Goal: Task Accomplishment & Management: Complete application form

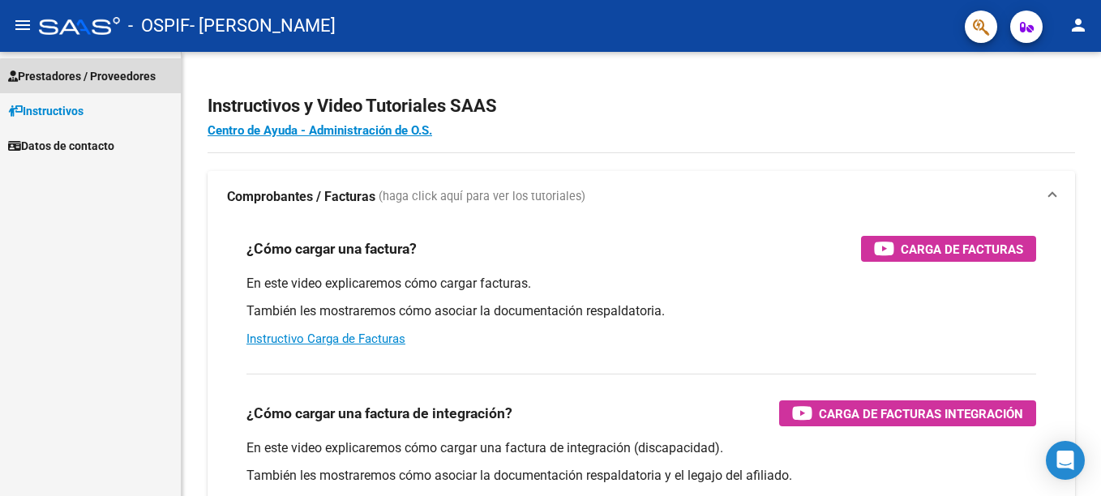
click at [142, 86] on link "Prestadores / Proveedores" at bounding box center [90, 75] width 181 height 35
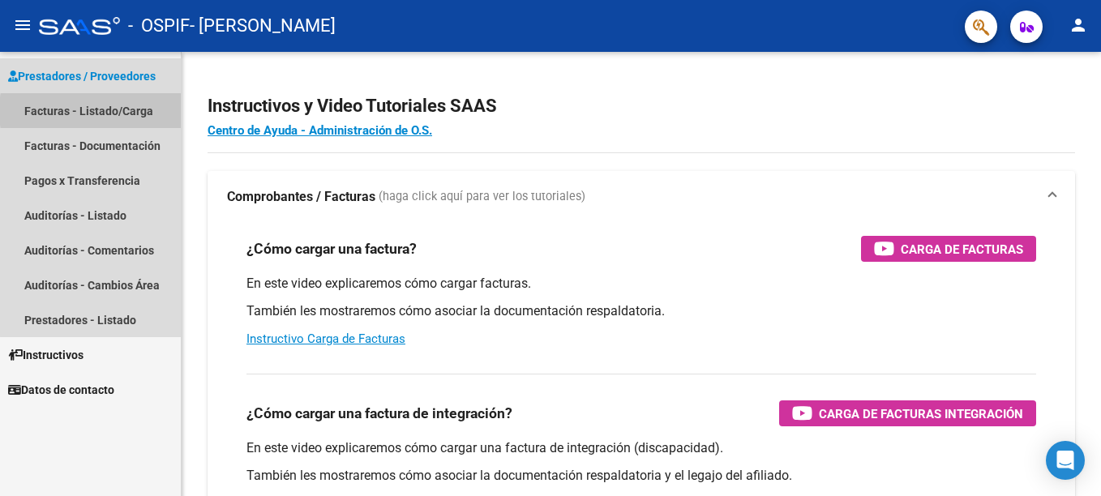
click at [135, 111] on link "Facturas - Listado/Carga" at bounding box center [90, 110] width 181 height 35
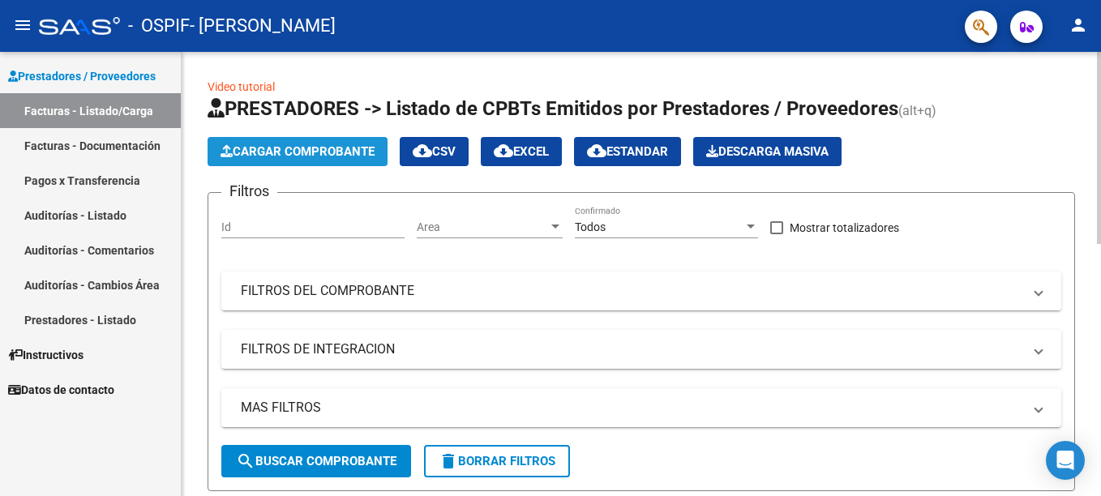
click at [310, 147] on span "Cargar Comprobante" at bounding box center [297, 151] width 154 height 15
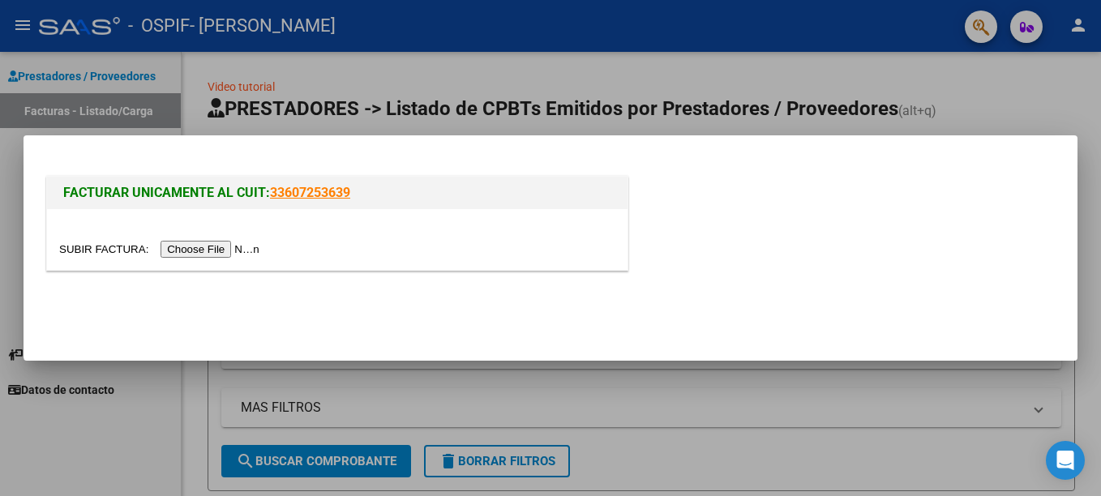
click at [197, 249] on input "file" at bounding box center [161, 249] width 205 height 17
click at [964, 100] on div at bounding box center [550, 248] width 1101 height 496
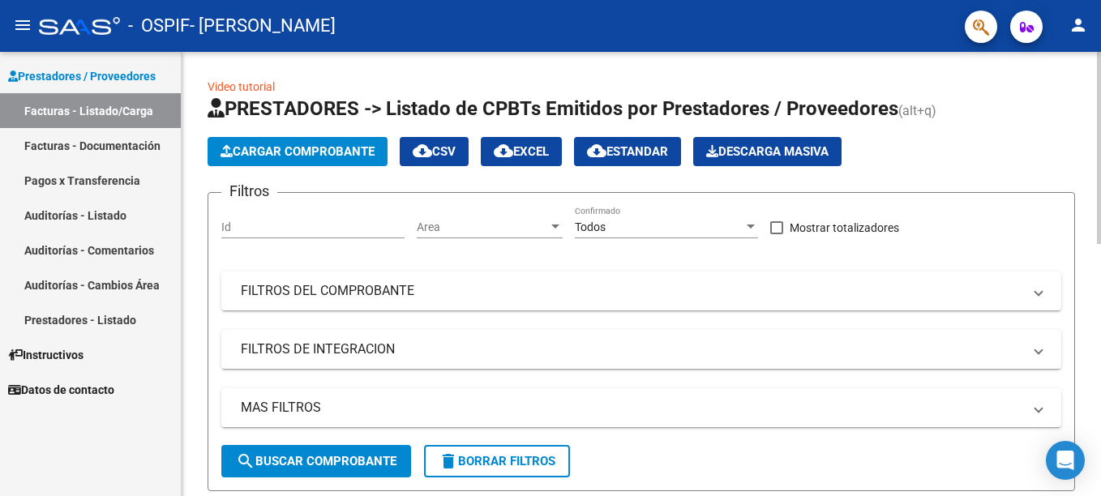
scroll to position [444, 0]
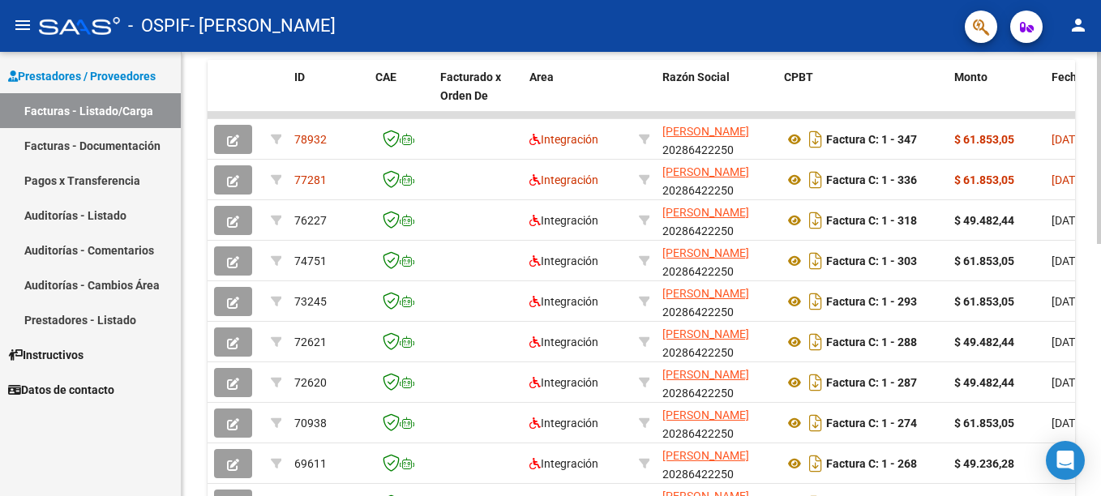
click at [1100, 425] on html "menu - OSPIF - [PERSON_NAME] person Prestadores / Proveedores Facturas - Listad…" at bounding box center [550, 248] width 1101 height 496
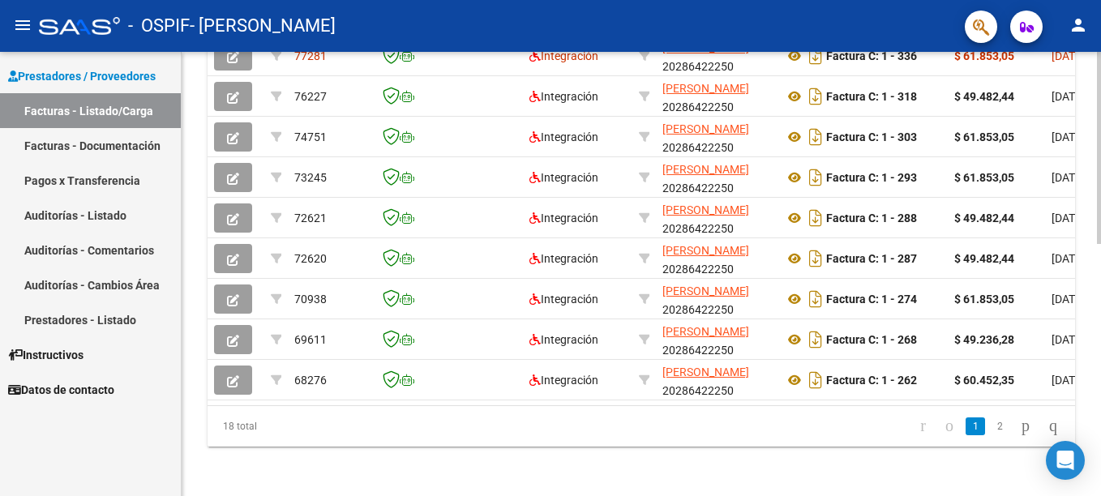
scroll to position [571, 0]
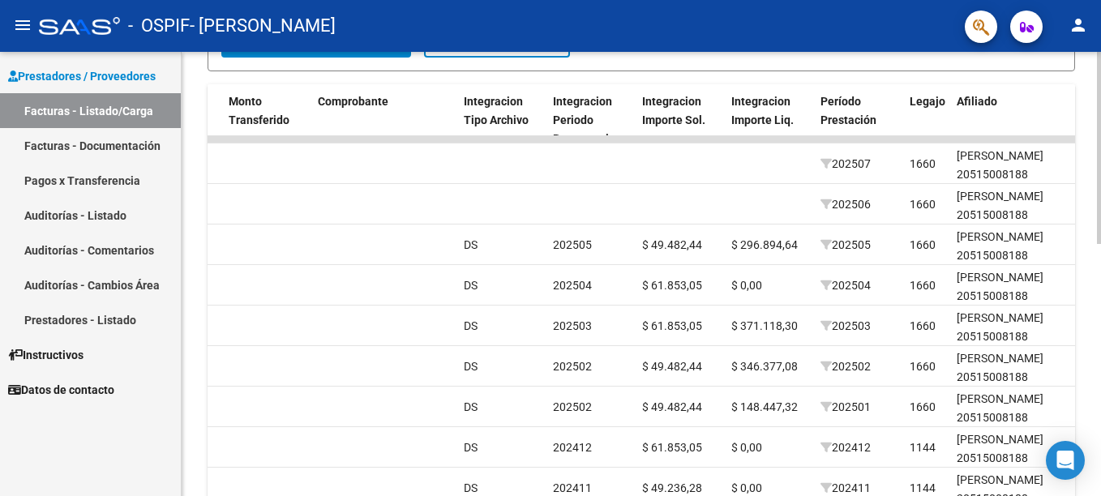
scroll to position [391, 0]
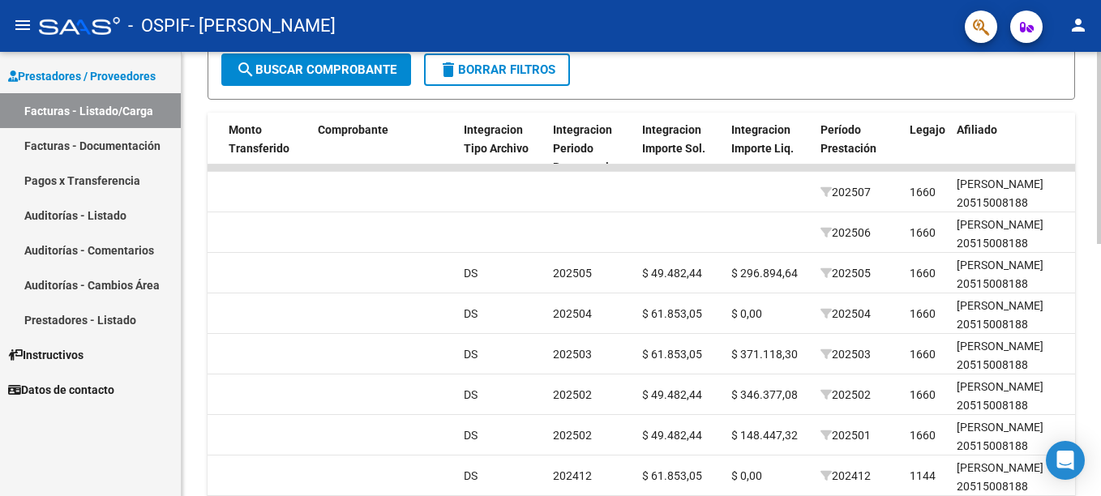
click at [1100, 282] on html "menu - OSPIF - [PERSON_NAME] person Prestadores / Proveedores Facturas - Listad…" at bounding box center [550, 248] width 1101 height 496
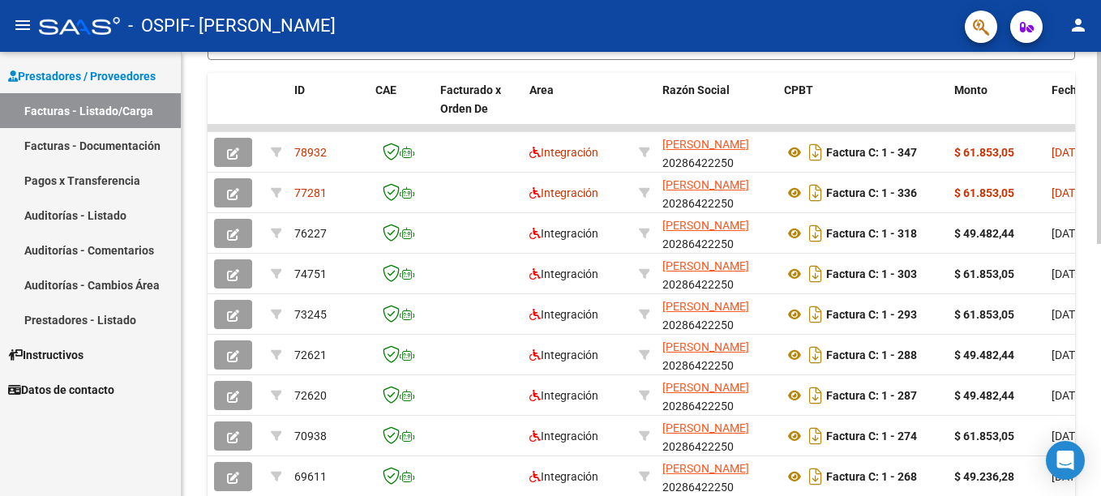
scroll to position [420, 0]
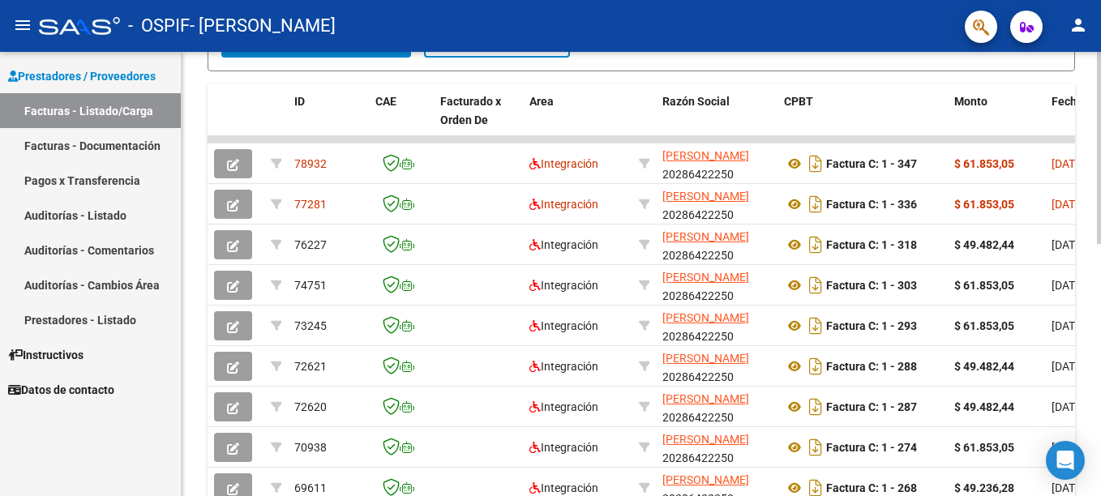
click at [1100, 254] on html "menu - OSPIF - [PERSON_NAME] person Prestadores / Proveedores Facturas - Listad…" at bounding box center [550, 248] width 1101 height 496
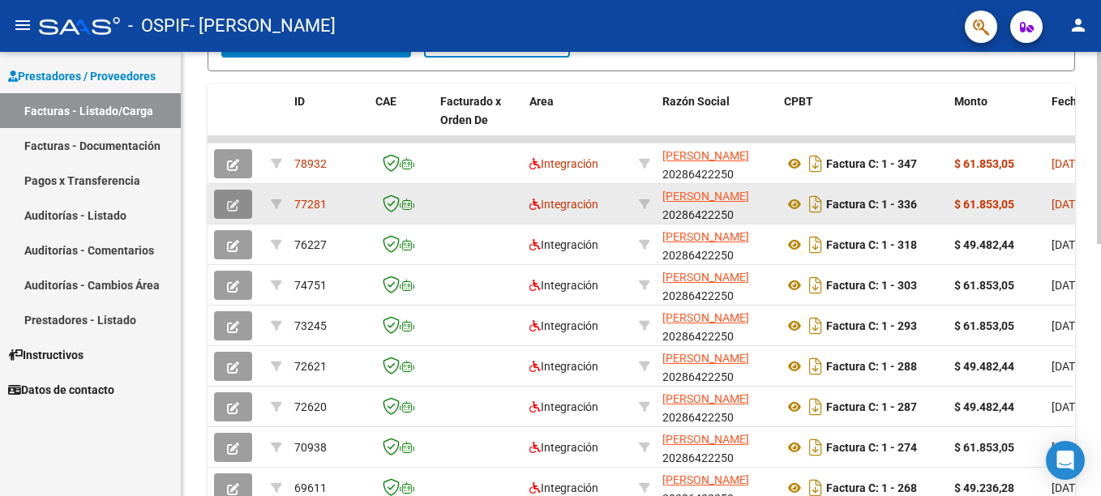
click at [236, 203] on icon "button" at bounding box center [233, 205] width 12 height 12
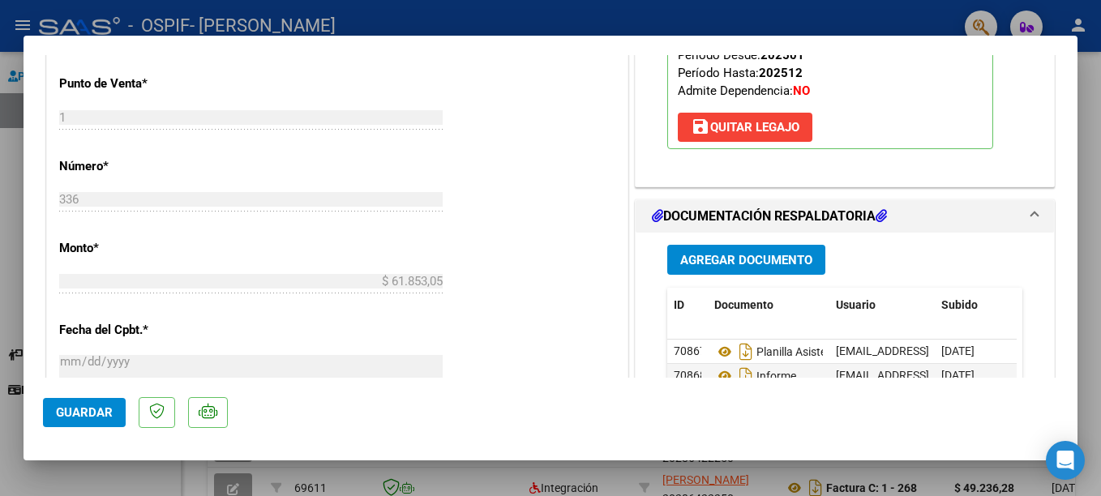
scroll to position [776, 0]
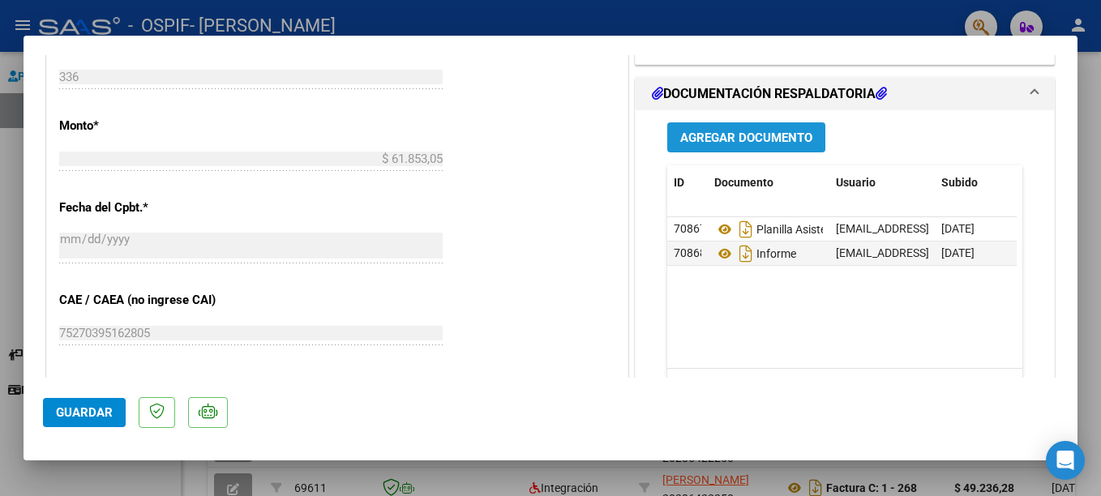
click at [770, 137] on span "Agregar Documento" at bounding box center [746, 137] width 132 height 15
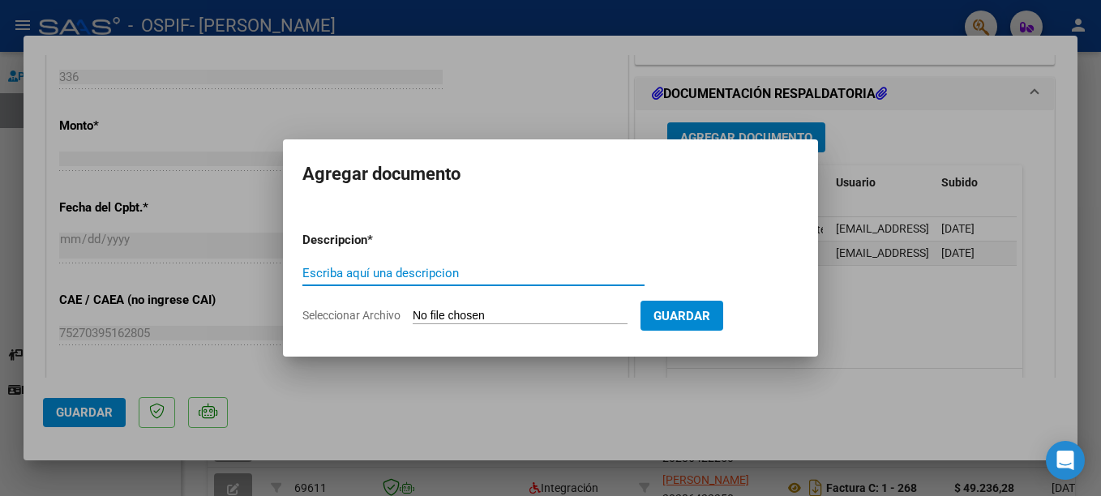
click at [360, 275] on input "Escriba aquí una descripcion" at bounding box center [473, 273] width 342 height 15
type input "planilla corregida"
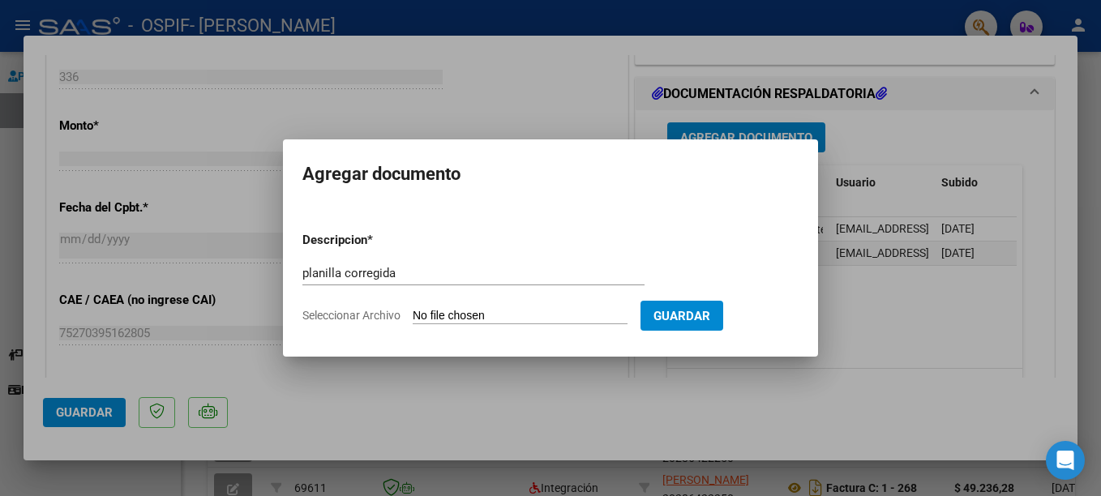
click at [521, 313] on input "Seleccionar Archivo" at bounding box center [520, 316] width 215 height 15
type input "C:\fakepath\planilla asistencia Junio [PERSON_NAME](2).pdf"
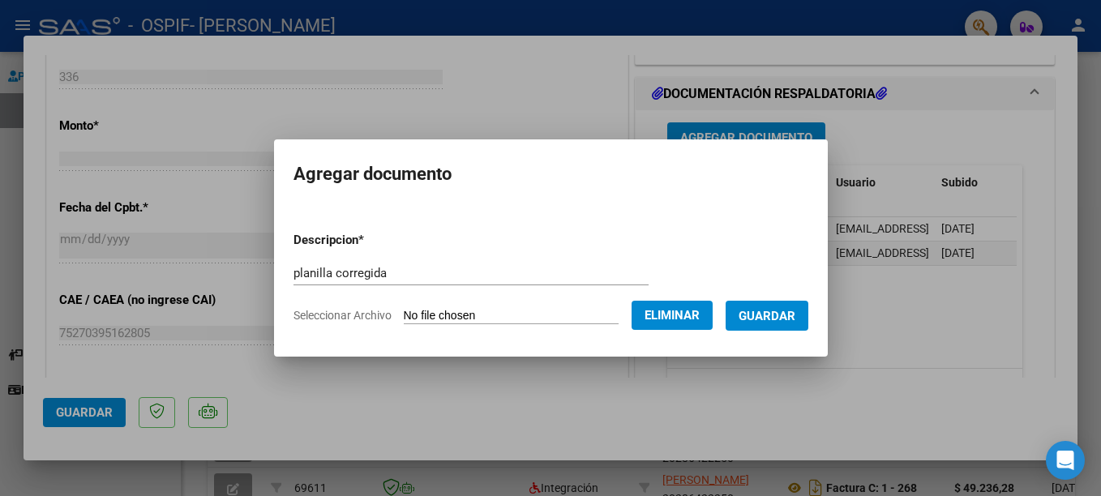
click at [768, 331] on form "Descripcion * planilla corregida Escriba aquí una descripcion Seleccionar Archi…" at bounding box center [550, 278] width 515 height 118
click at [762, 315] on span "Guardar" at bounding box center [766, 316] width 57 height 15
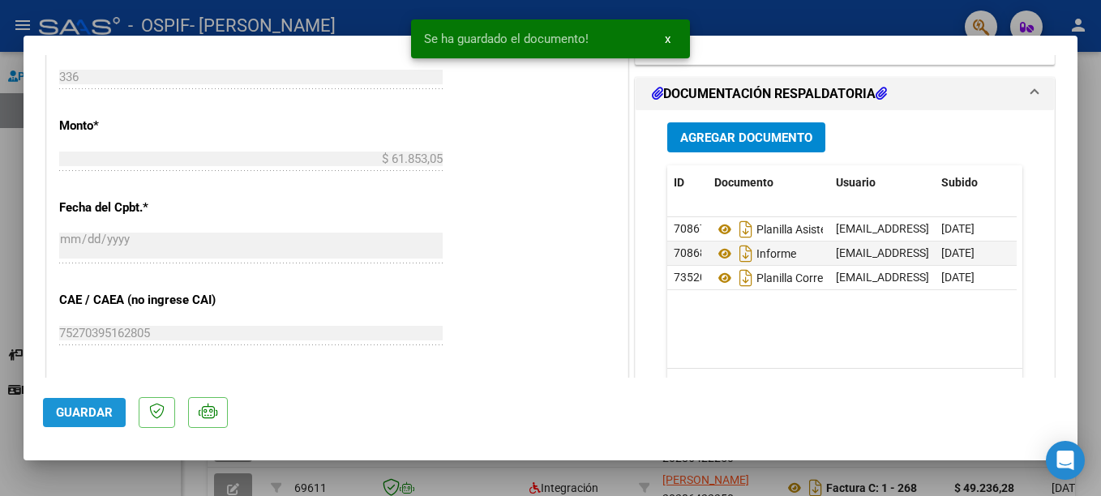
click at [92, 404] on button "Guardar" at bounding box center [84, 412] width 83 height 29
click at [752, 28] on div at bounding box center [550, 248] width 1101 height 496
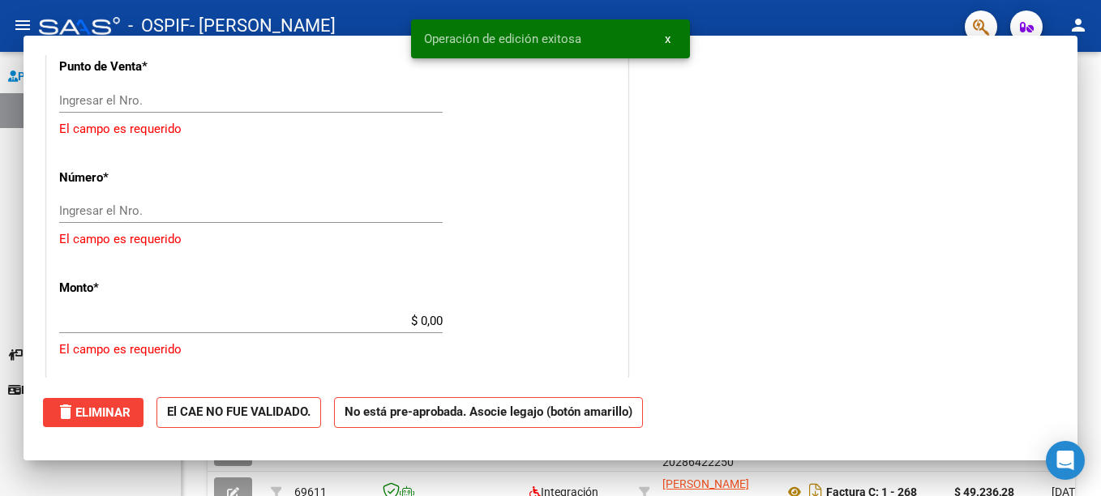
scroll to position [0, 0]
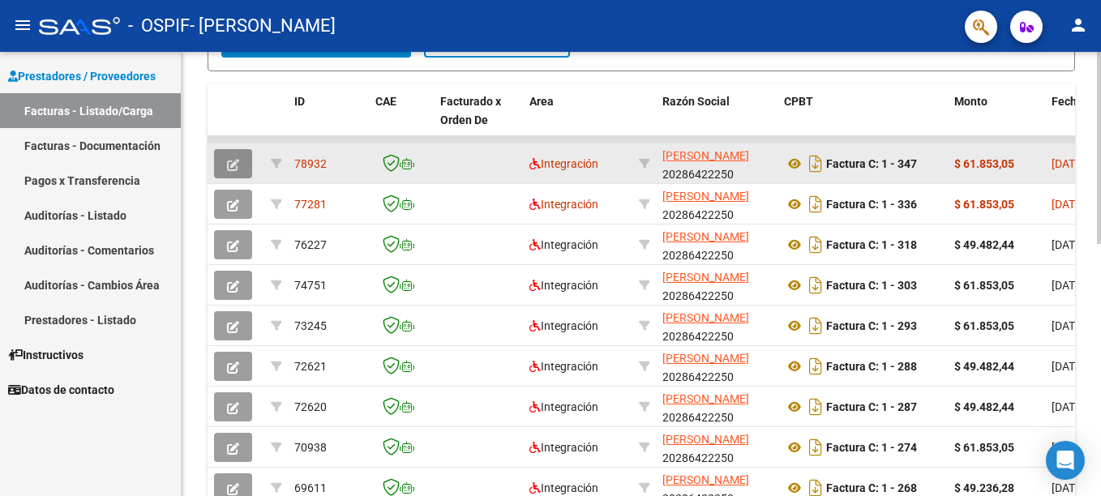
click at [239, 160] on button "button" at bounding box center [233, 163] width 38 height 29
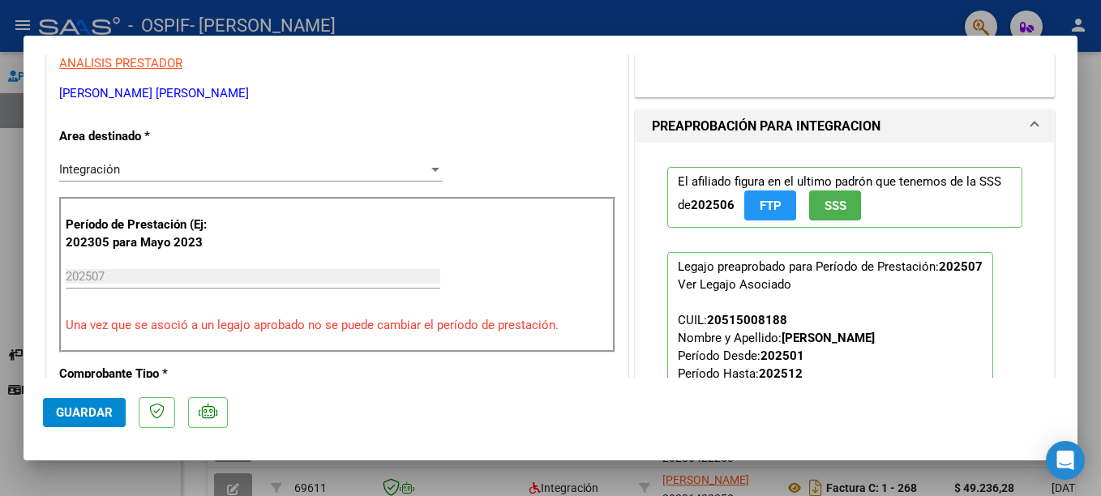
scroll to position [564, 0]
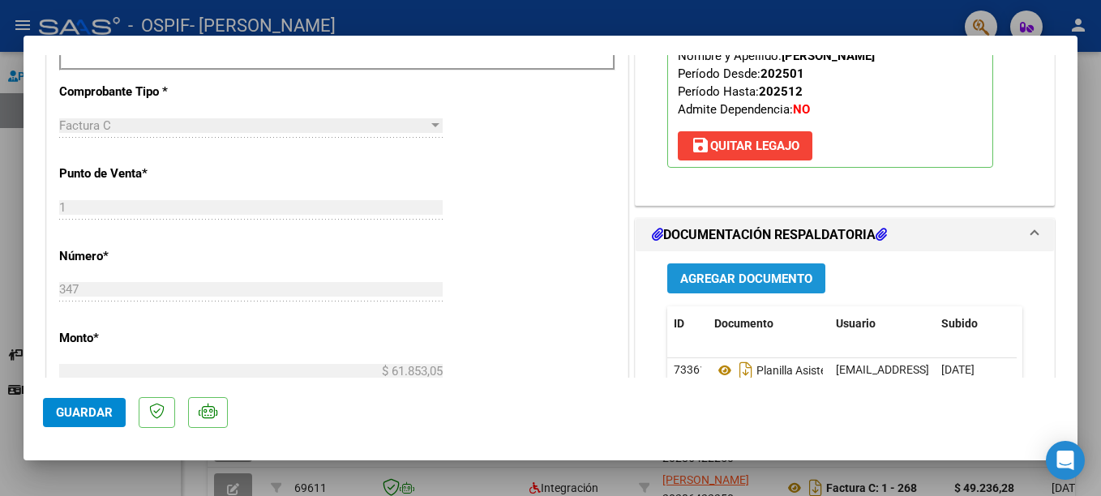
click at [786, 280] on span "Agregar Documento" at bounding box center [746, 279] width 132 height 15
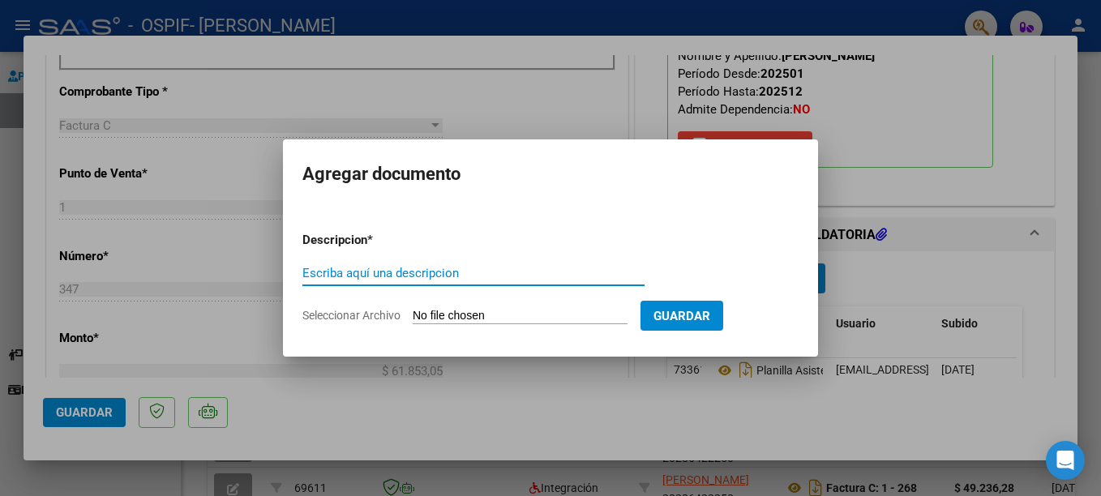
click at [405, 276] on input "Escriba aquí una descripcion" at bounding box center [473, 273] width 342 height 15
type input "PLANILLA ASISTENCIA CORREGIDA"
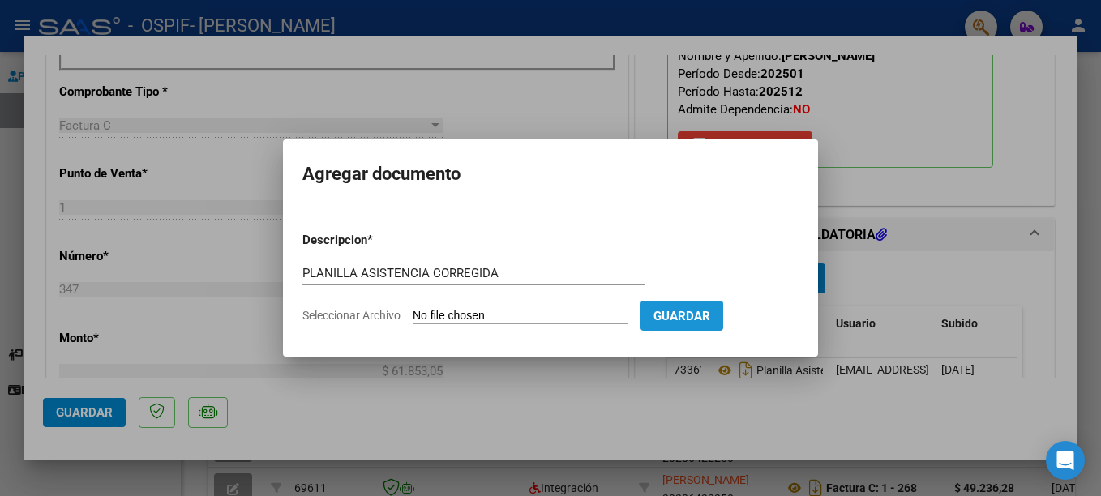
click at [668, 323] on span "Guardar" at bounding box center [681, 316] width 57 height 15
click at [477, 315] on input "Seleccionar Archivo" at bounding box center [520, 316] width 215 height 15
type input "C:\fakepath\planilla asistencia [PERSON_NAME] 2.pdf"
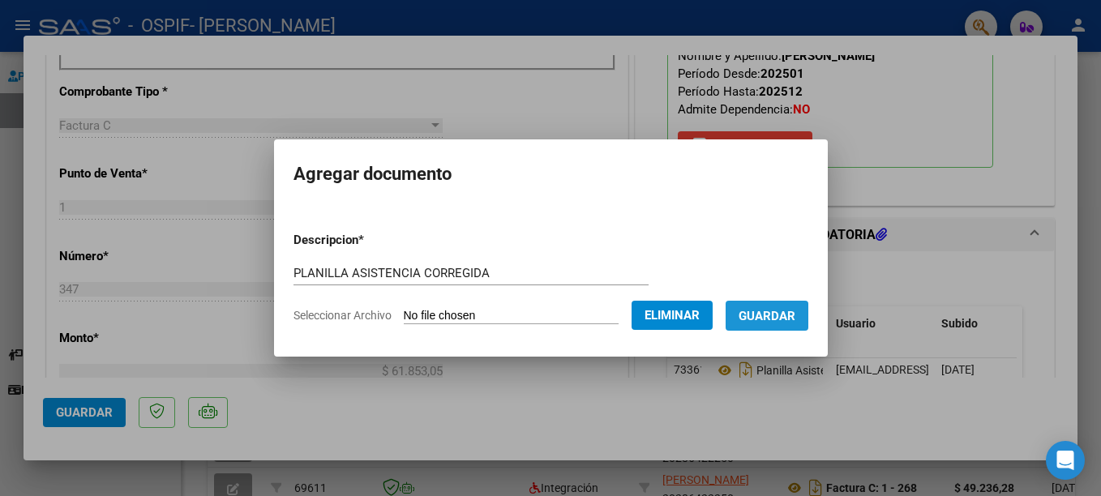
click at [759, 317] on span "Guardar" at bounding box center [766, 316] width 57 height 15
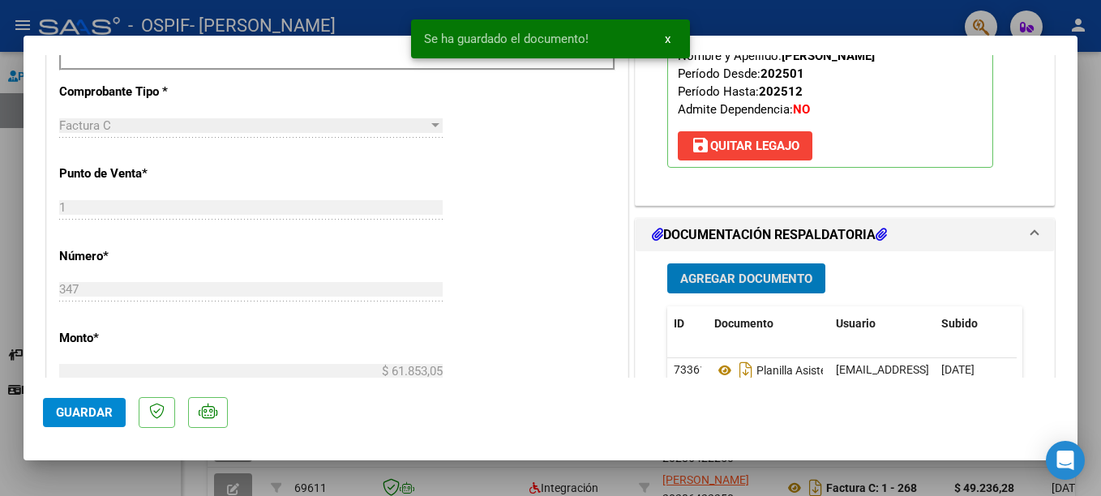
scroll to position [846, 0]
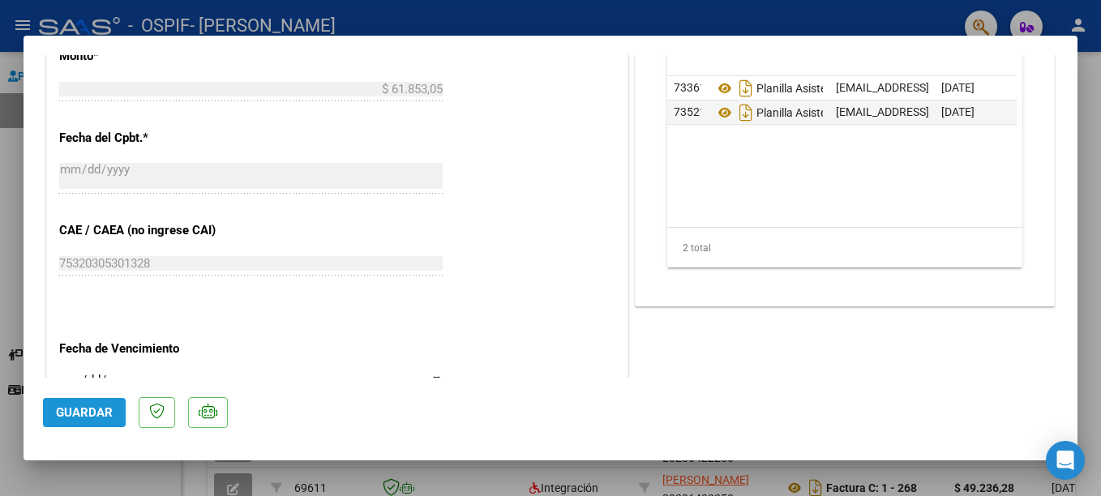
click at [92, 409] on span "Guardar" at bounding box center [84, 412] width 57 height 15
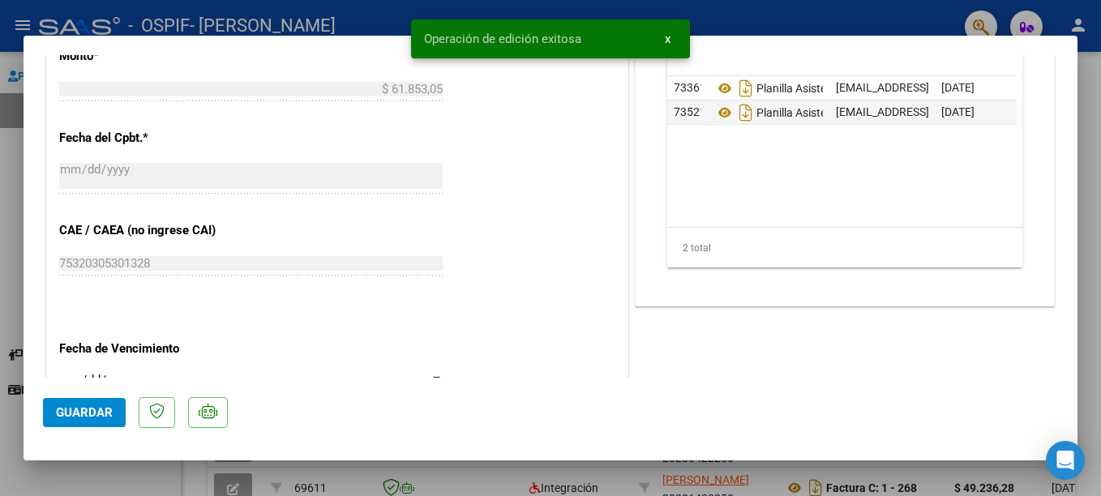
click at [774, 15] on div at bounding box center [550, 248] width 1101 height 496
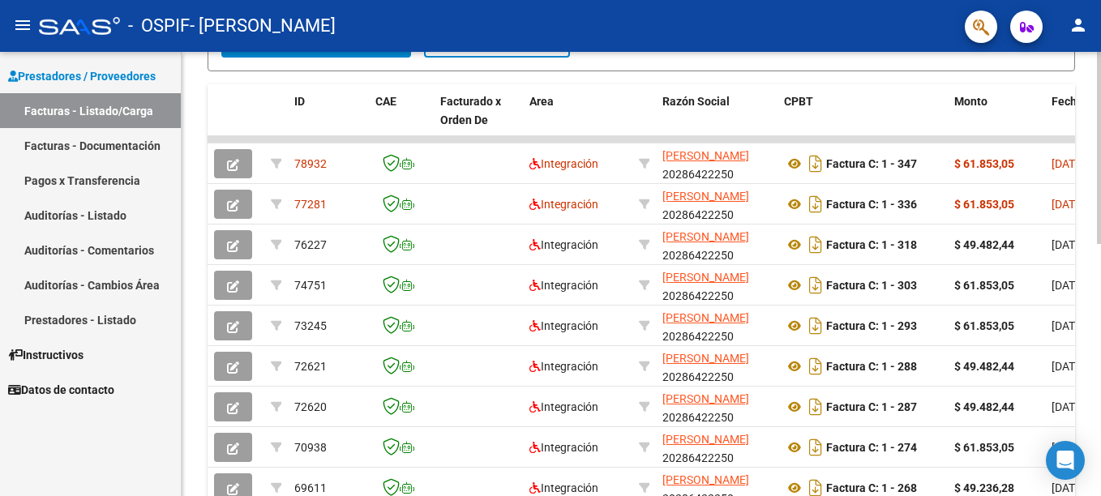
click at [188, 83] on div "Video tutorial PRESTADORES -> Listado de CPBTs Emitidos por Prestadores / Prove…" at bounding box center [641, 139] width 919 height 1015
